Goal: Transaction & Acquisition: Purchase product/service

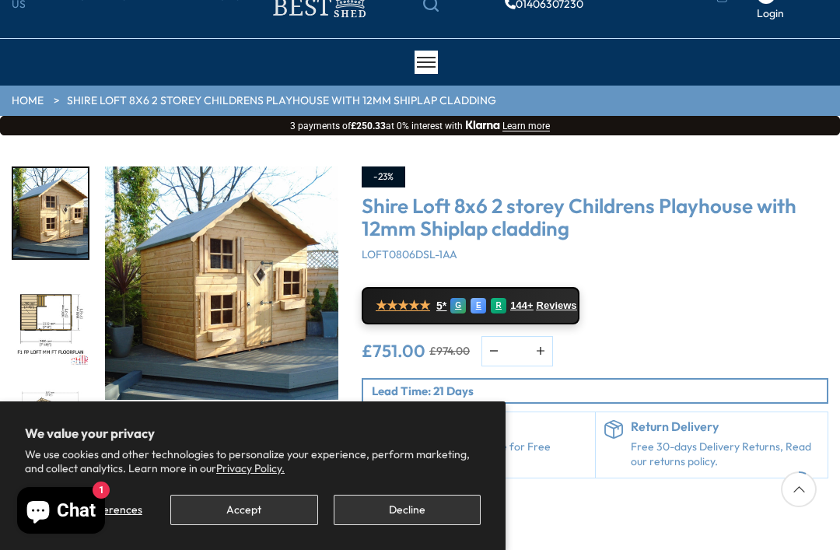
scroll to position [103, 0]
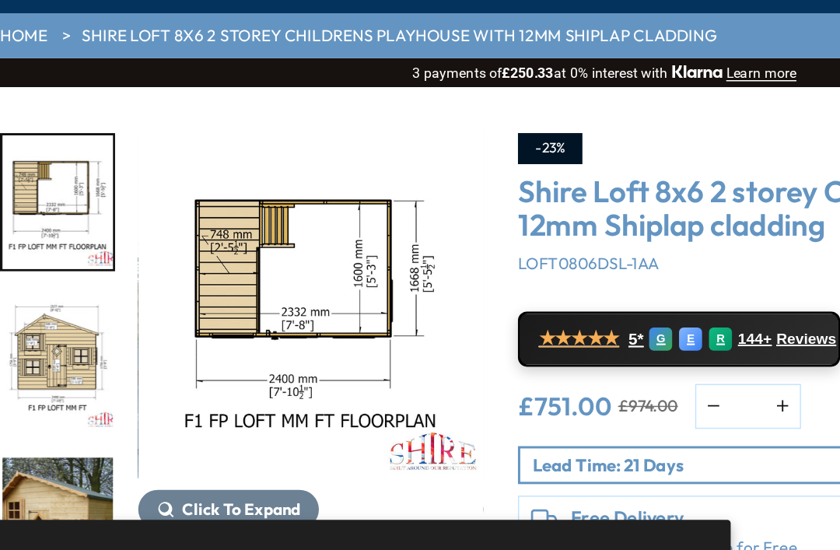
click at [23, 250] on img "3 / 11" at bounding box center [50, 295] width 75 height 90
click at [21, 359] on img "4 / 11" at bounding box center [50, 404] width 75 height 90
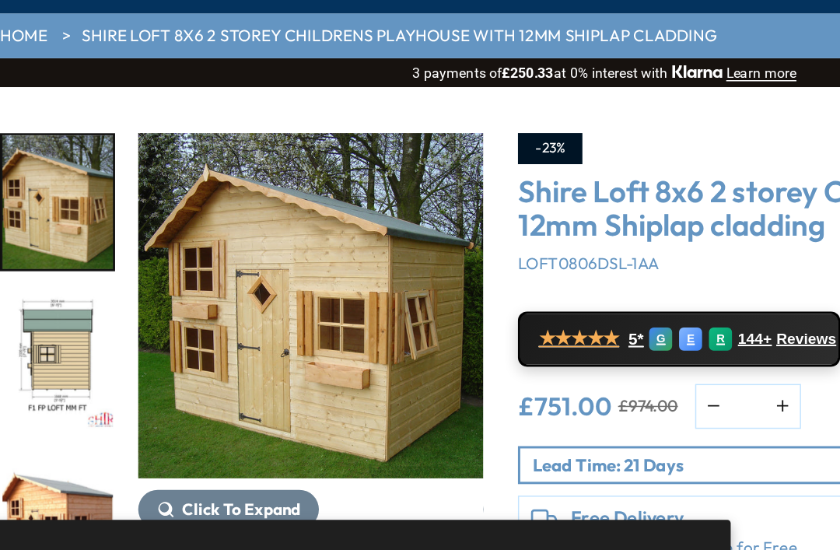
click at [19, 267] on img "5 / 11" at bounding box center [50, 295] width 75 height 90
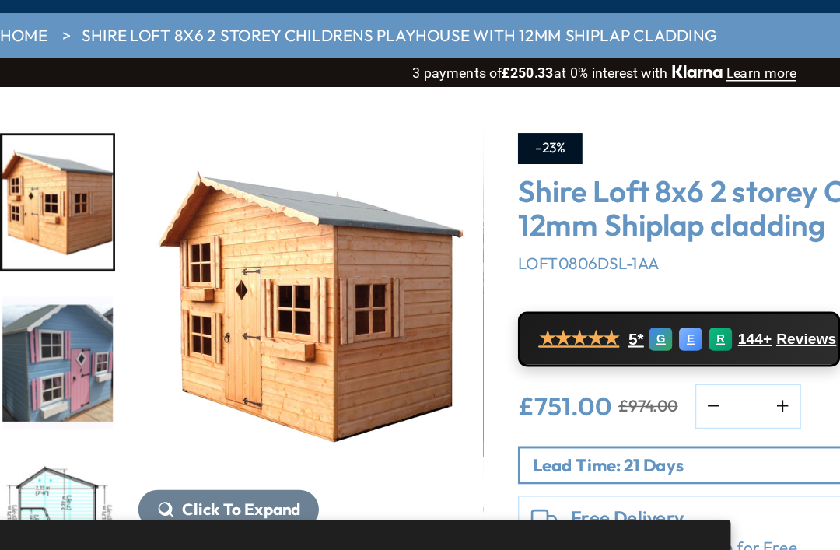
click at [18, 359] on img "8 / 11" at bounding box center [50, 404] width 75 height 90
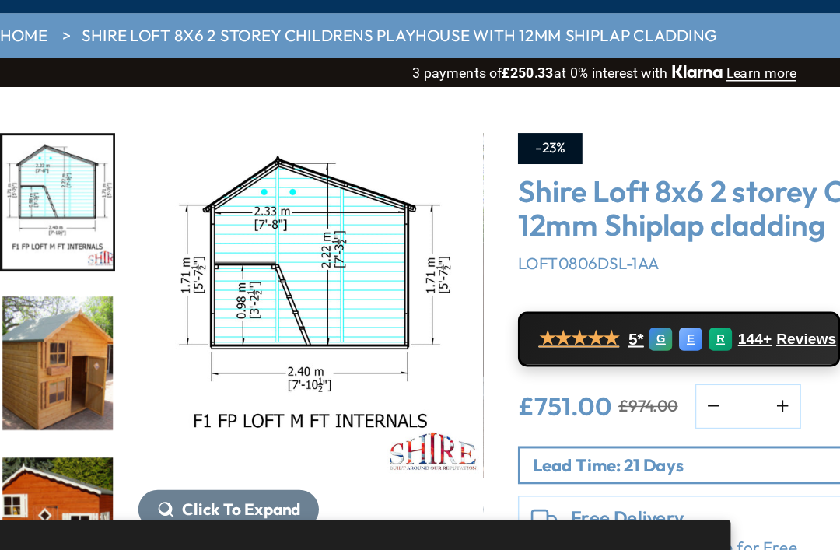
click at [13, 359] on img "10 / 11" at bounding box center [50, 404] width 75 height 90
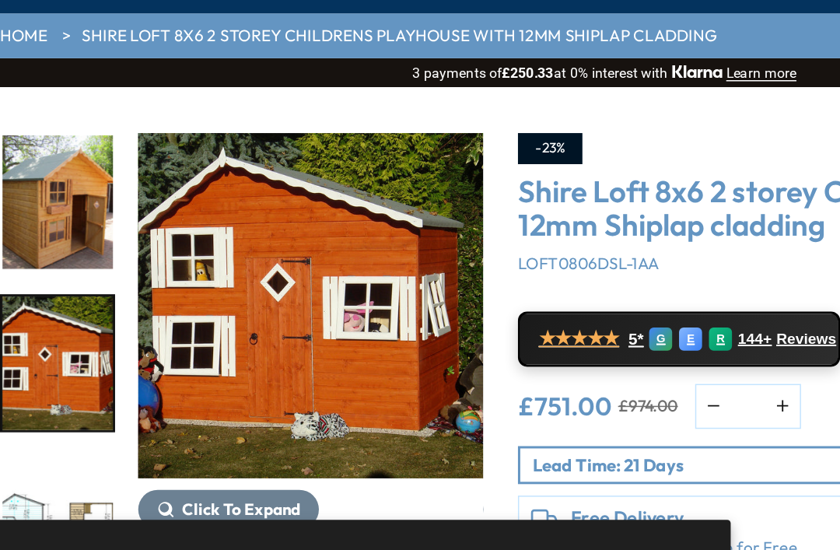
click at [13, 274] on img "10 / 11" at bounding box center [50, 295] width 75 height 90
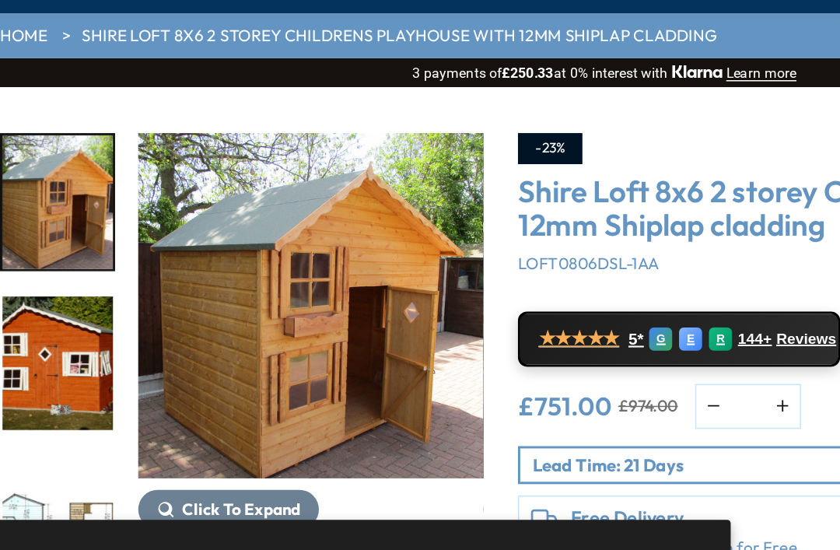
click at [26, 164] on img "9 / 11" at bounding box center [50, 187] width 75 height 90
click at [17, 250] on img "10 / 11" at bounding box center [50, 295] width 75 height 90
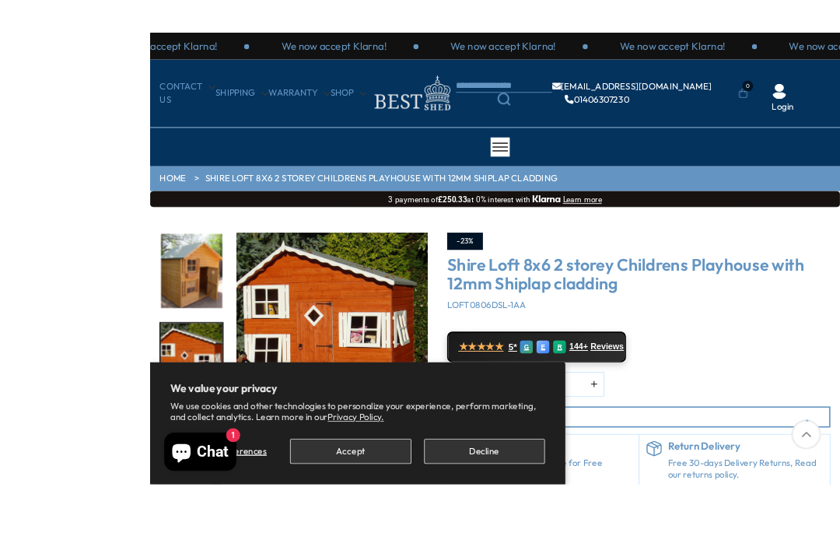
scroll to position [56, 0]
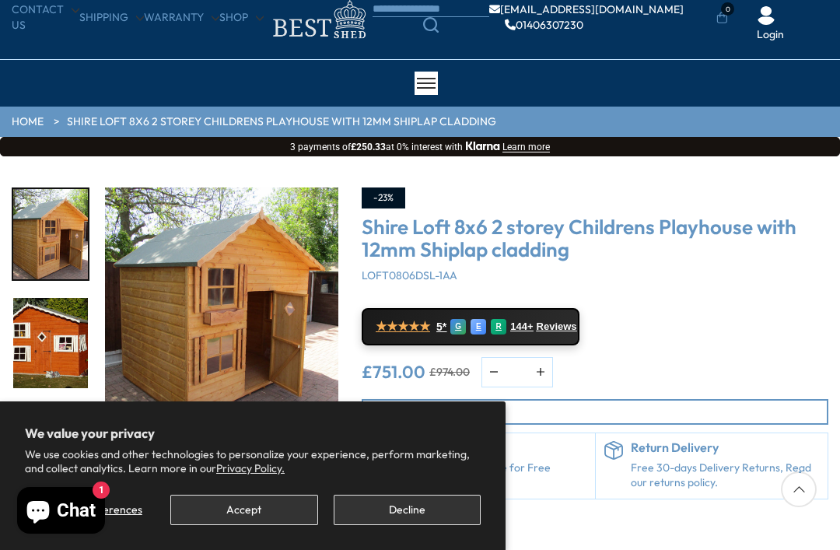
click at [46, 209] on img "9 / 11" at bounding box center [50, 234] width 75 height 90
